Goal: Information Seeking & Learning: Learn about a topic

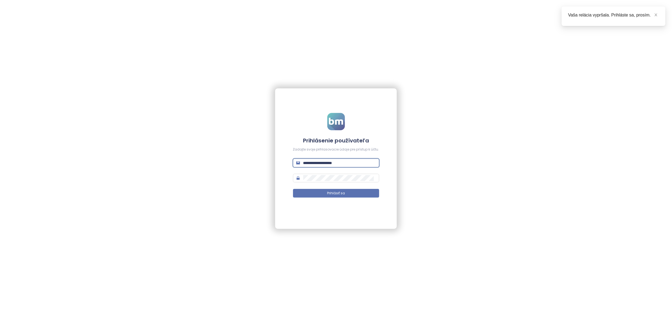
click at [311, 164] on input "**********" at bounding box center [339, 163] width 73 height 6
type input "**********"
click at [322, 192] on button "Prihlásiť sa" at bounding box center [336, 193] width 86 height 9
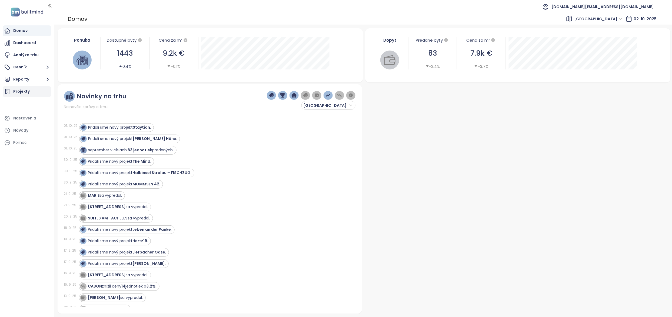
click at [23, 91] on div "Projekty" at bounding box center [21, 91] width 16 height 7
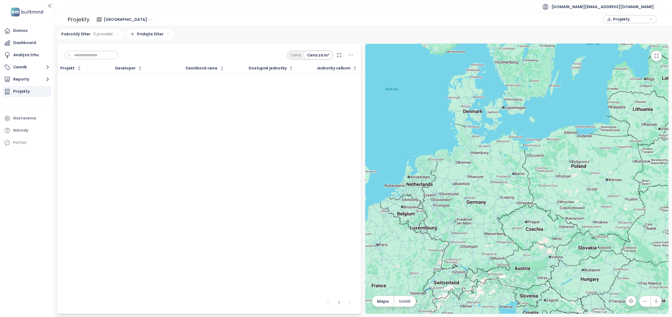
click at [110, 16] on span "[GEOGRAPHIC_DATA]" at bounding box center [128, 19] width 48 height 8
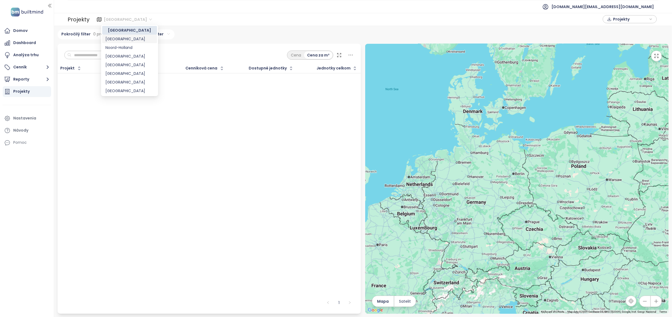
click at [117, 40] on div "[GEOGRAPHIC_DATA]" at bounding box center [129, 39] width 48 height 6
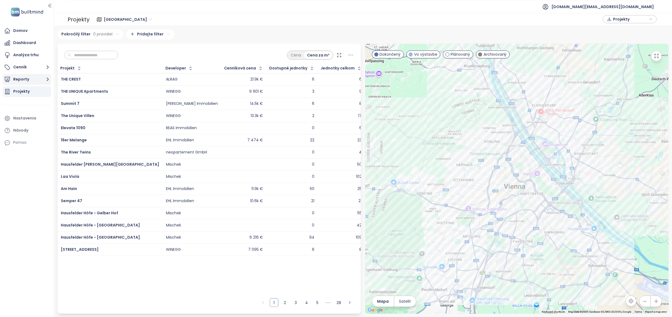
click at [47, 78] on icon "button" at bounding box center [47, 79] width 7 height 7
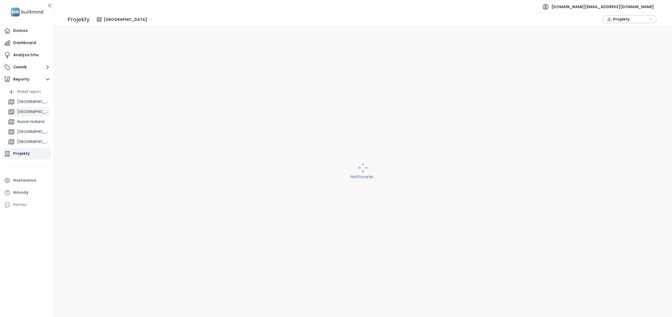
click at [29, 109] on div "[GEOGRAPHIC_DATA]" at bounding box center [32, 111] width 31 height 7
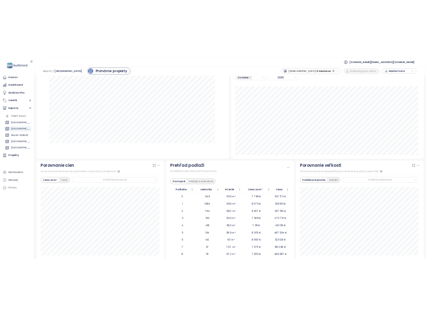
scroll to position [541, 0]
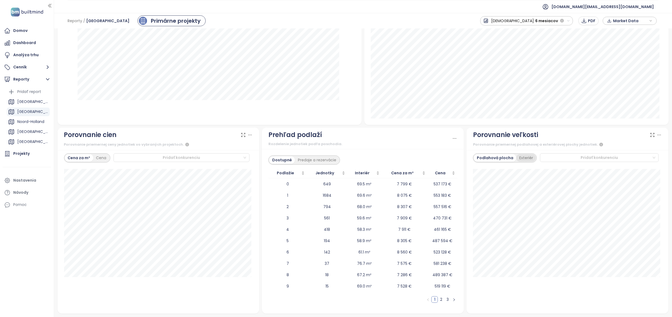
click at [519, 158] on div "Exteriér" at bounding box center [526, 158] width 20 height 8
click at [491, 157] on div "Podlahová plocha" at bounding box center [494, 158] width 40 height 8
click at [105, 160] on div "Cena" at bounding box center [101, 158] width 16 height 8
click at [75, 156] on div "Cena za m²" at bounding box center [79, 158] width 28 height 8
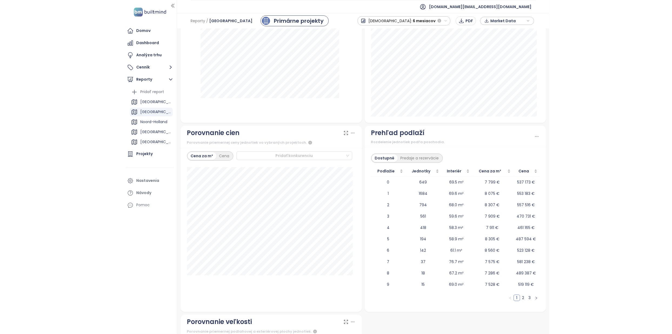
scroll to position [524, 0]
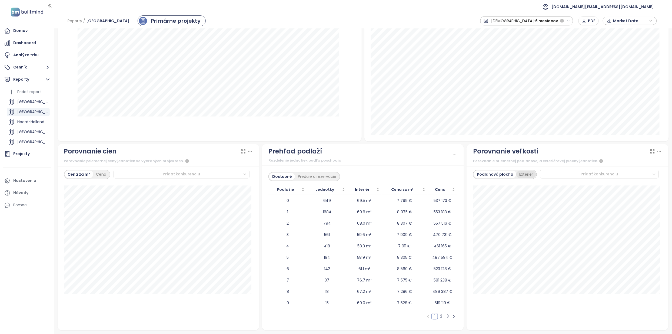
click at [523, 177] on div "Exteriér" at bounding box center [526, 175] width 20 height 8
click at [164, 127] on div at bounding box center [209, 72] width 291 height 127
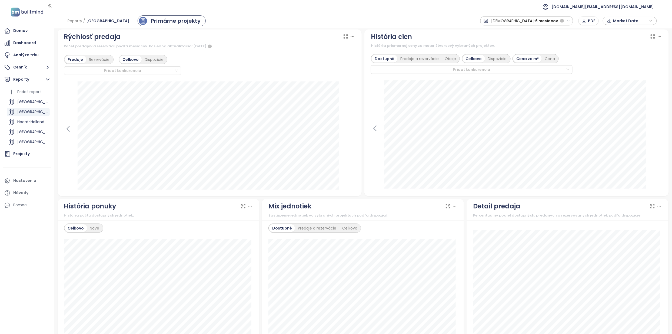
scroll to position [0, 0]
